Goal: Task Accomplishment & Management: Manage account settings

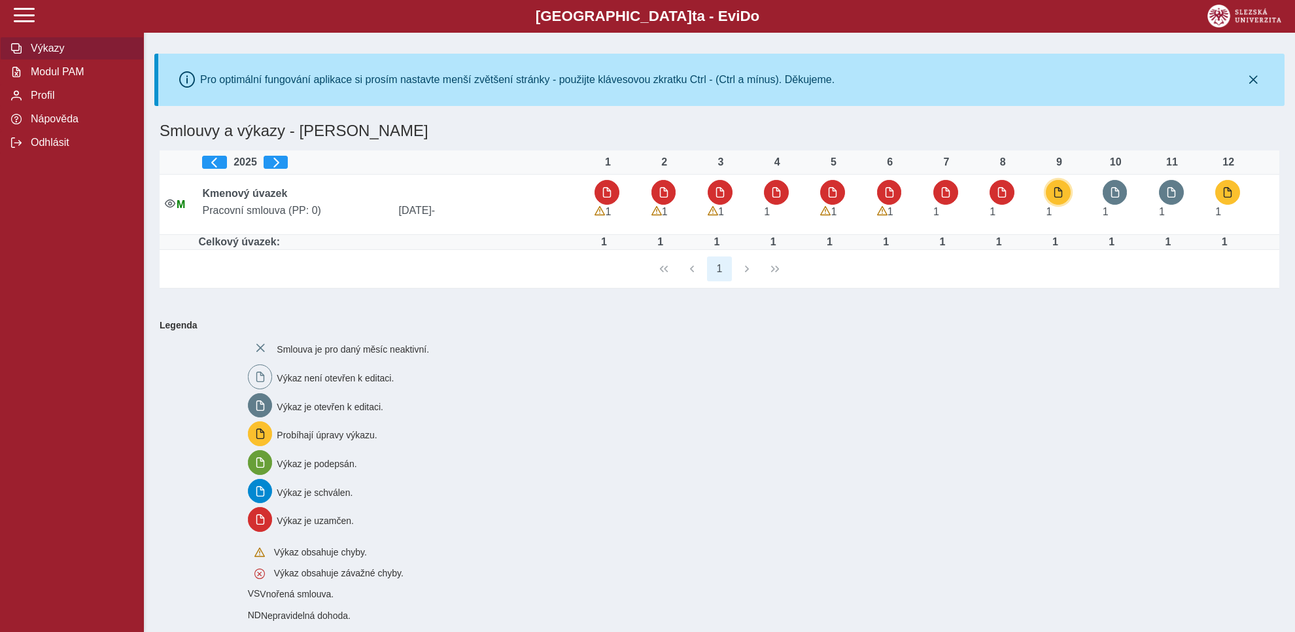
click at [1059, 187] on button "button" at bounding box center [1057, 192] width 25 height 25
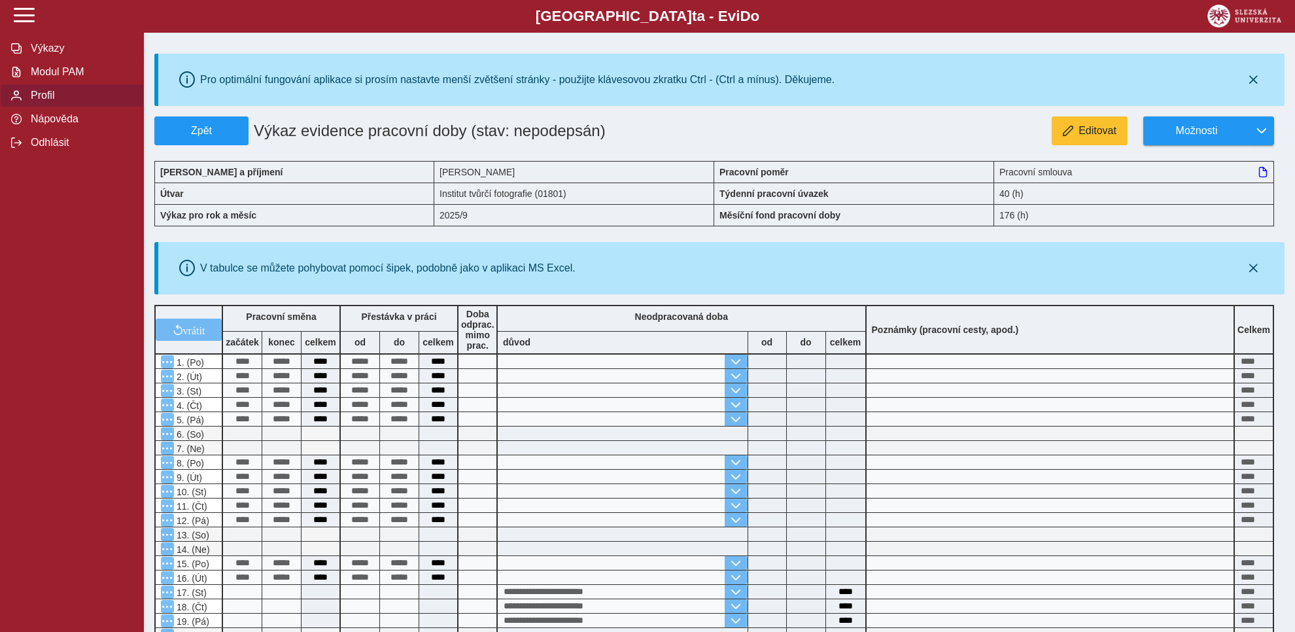
click at [52, 101] on span "Profil" at bounding box center [80, 96] width 106 height 12
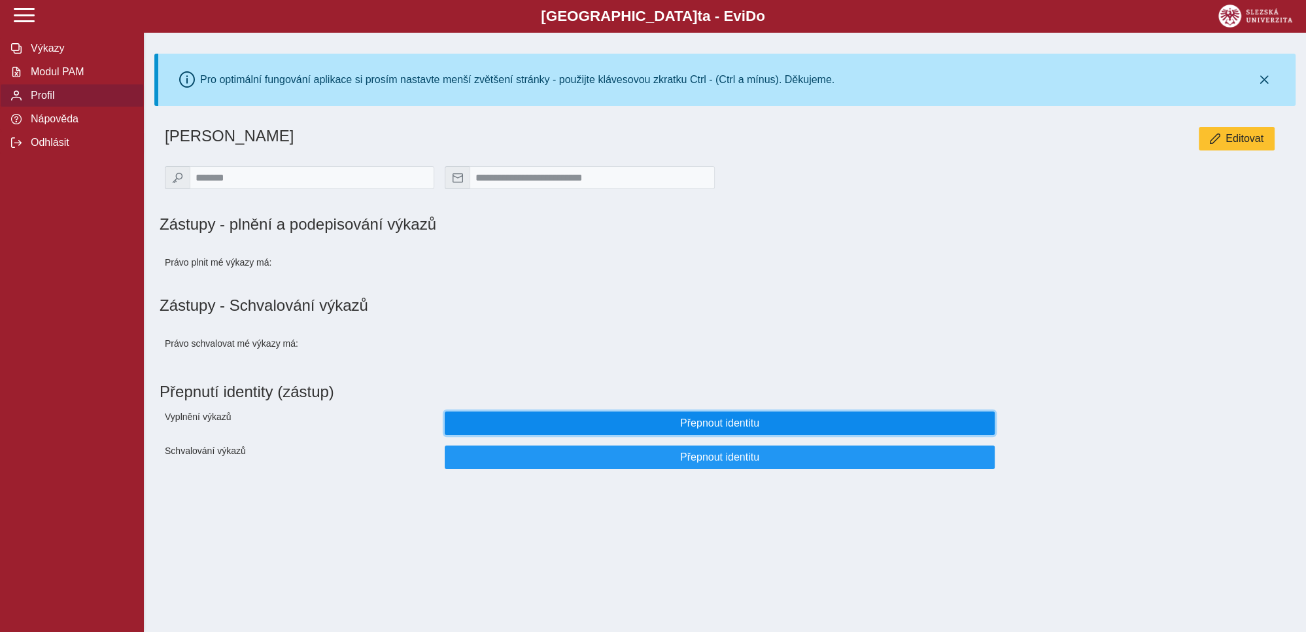
click at [716, 426] on span "Přepnout identitu" at bounding box center [720, 423] width 528 height 12
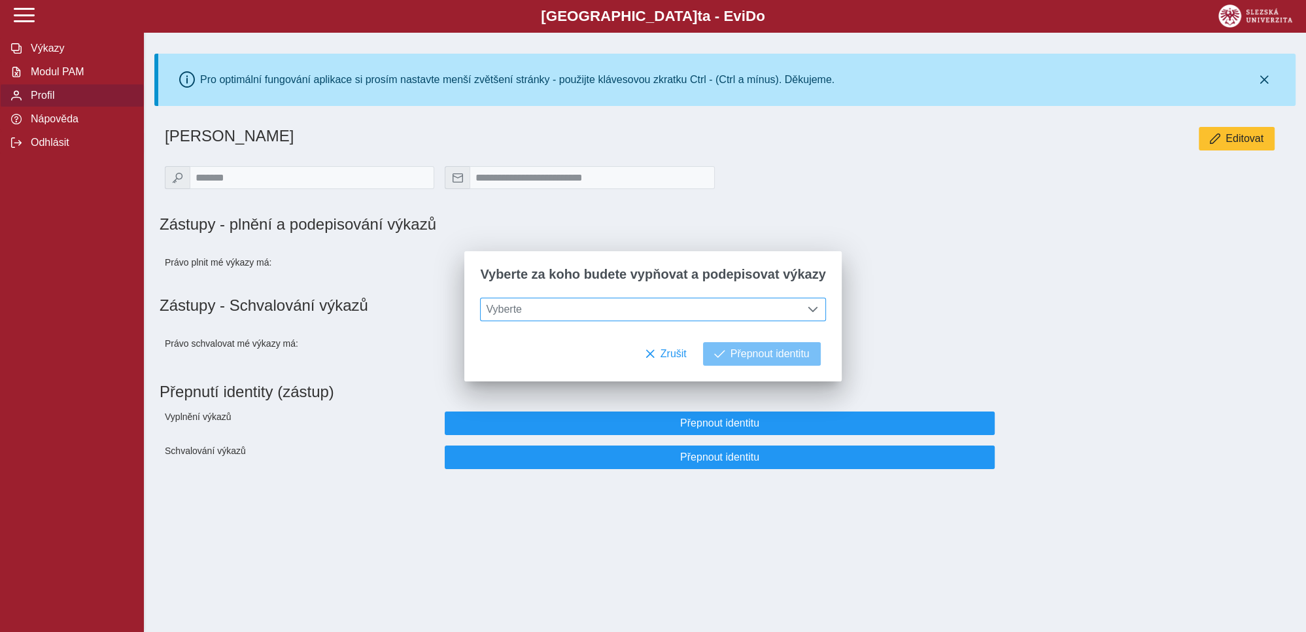
click at [807, 307] on span at bounding box center [812, 309] width 10 height 10
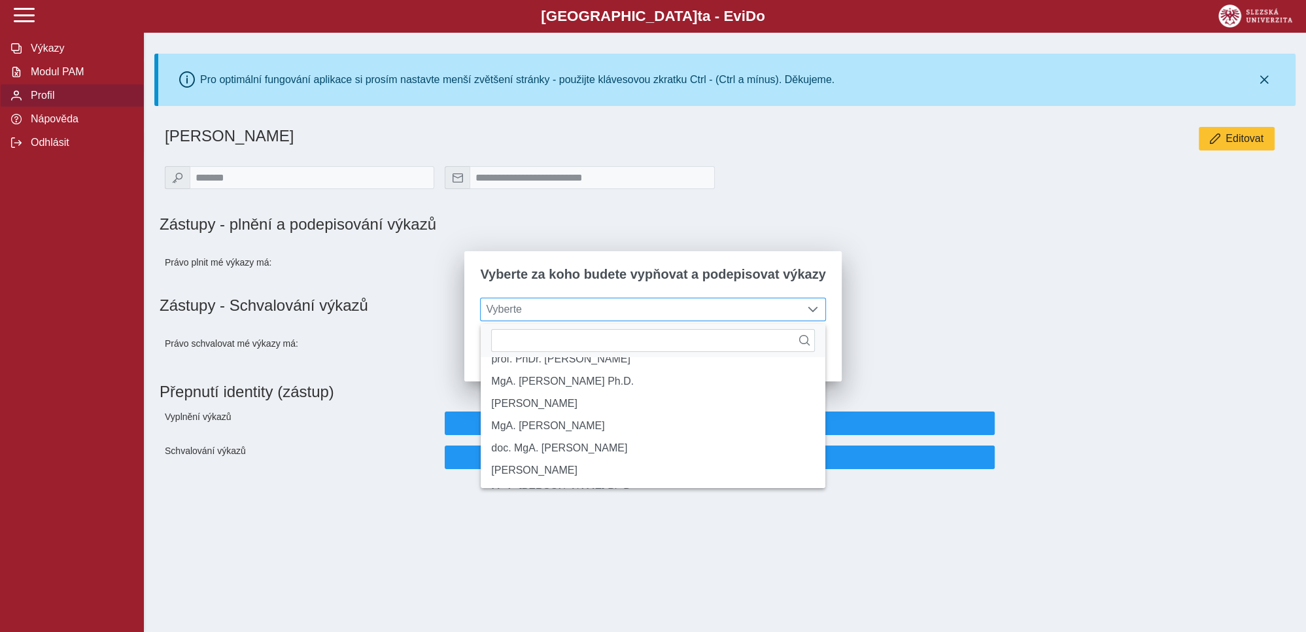
scroll to position [20, 0]
click at [561, 475] on li "[PERSON_NAME]" at bounding box center [653, 464] width 344 height 22
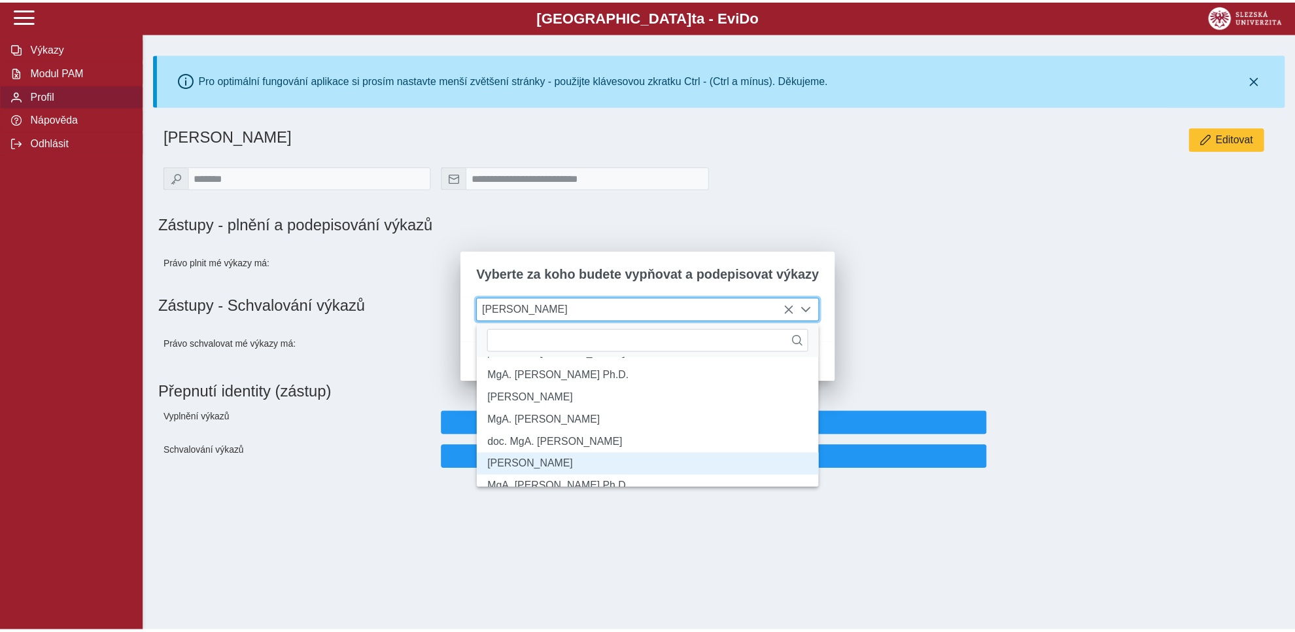
scroll to position [22, 0]
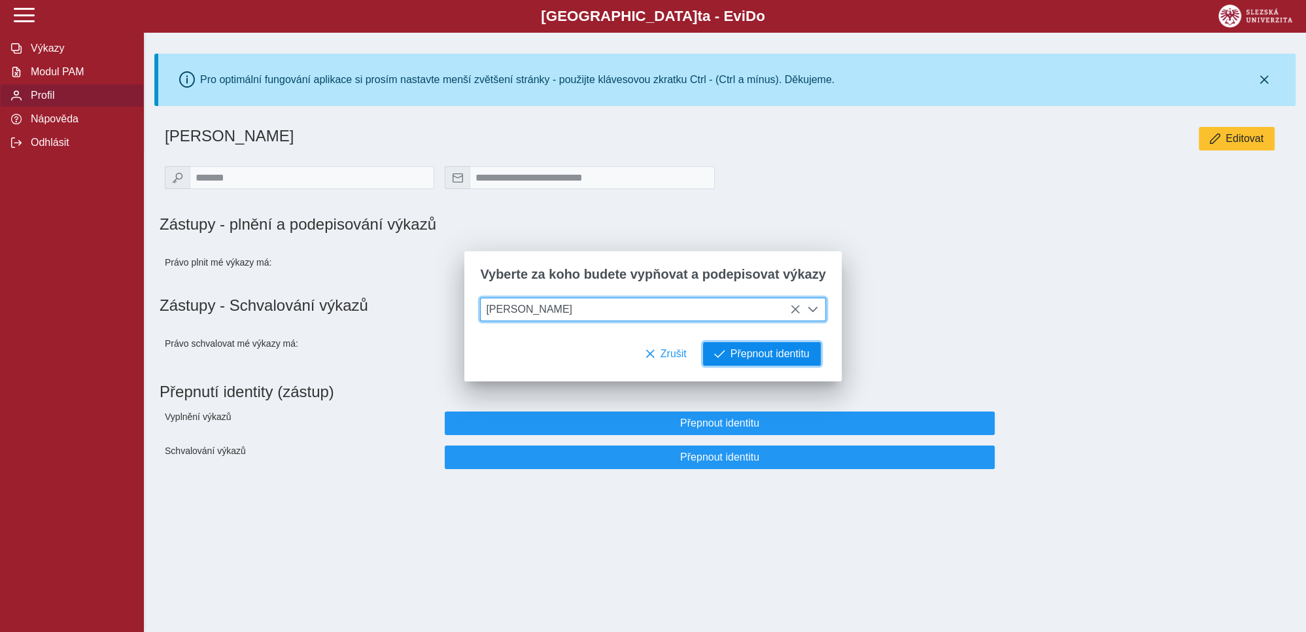
click at [762, 357] on span "Přepnout identitu" at bounding box center [769, 354] width 79 height 12
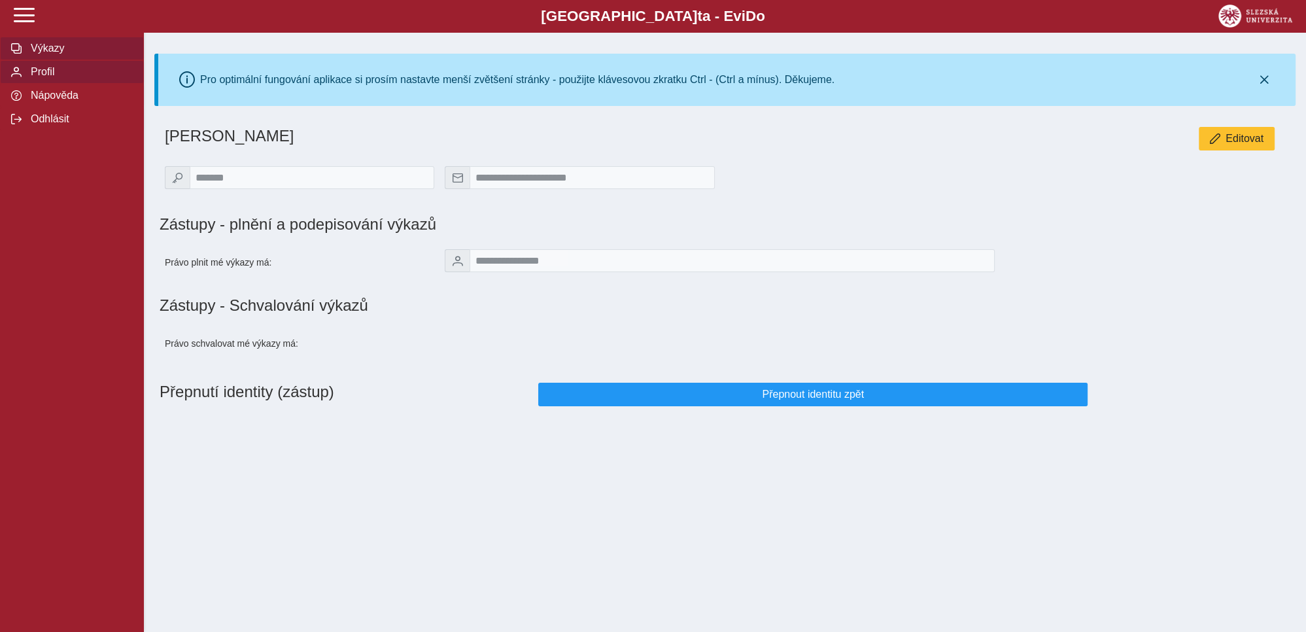
click at [27, 54] on span "Výkazy" at bounding box center [80, 48] width 106 height 12
